Goal: Go to known website: Access a specific website the user already knows

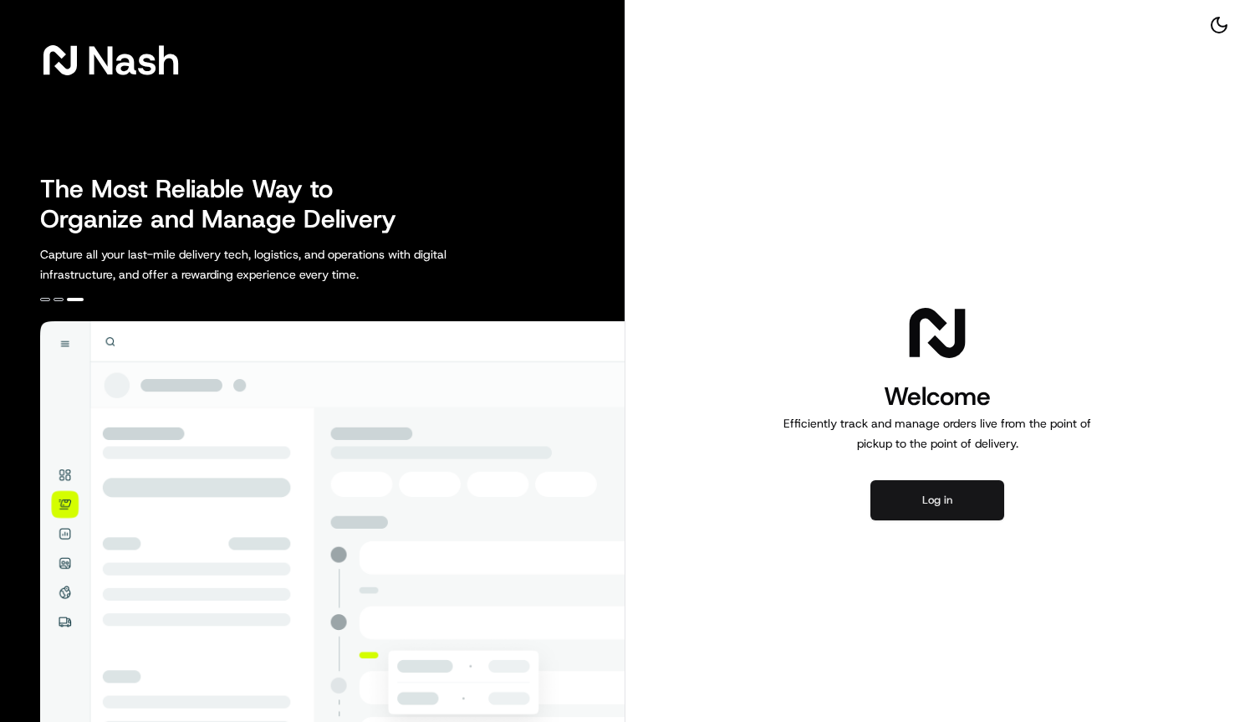
click at [920, 492] on button "Log in" at bounding box center [937, 500] width 134 height 40
